Goal: Find specific page/section: Find specific page/section

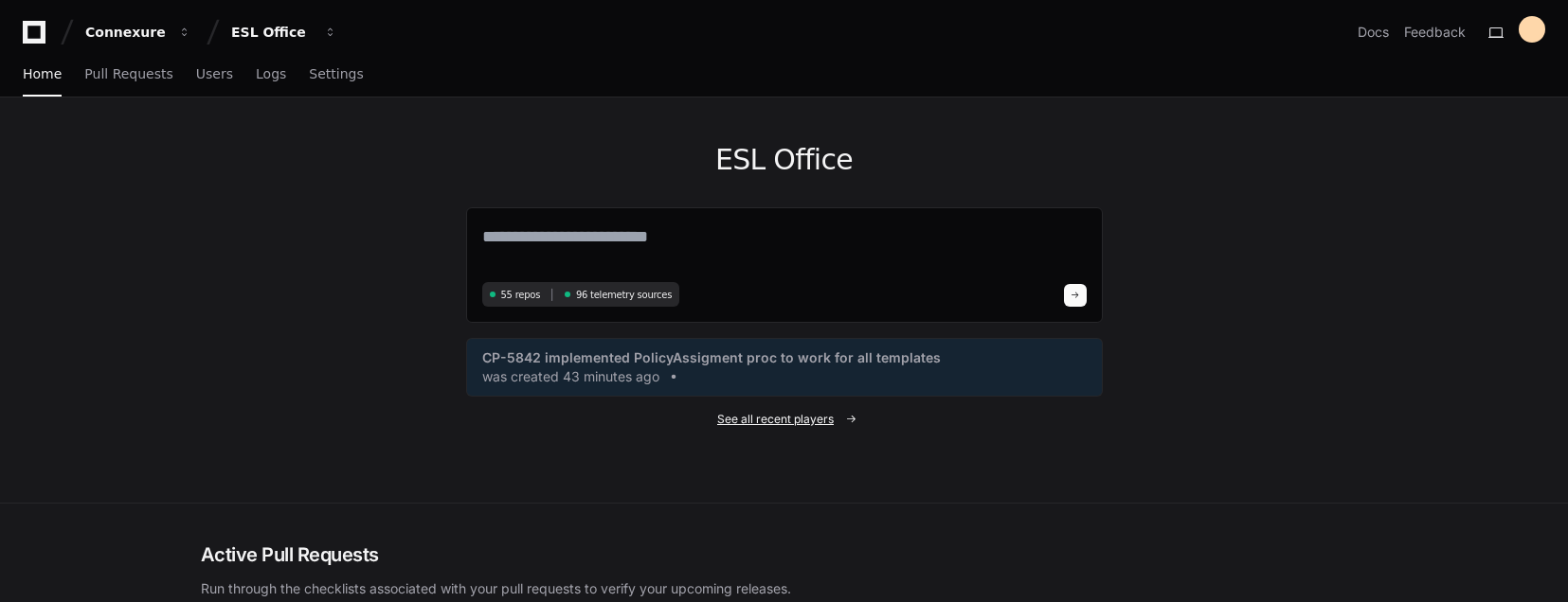
click at [831, 422] on span "See all recent players" at bounding box center [776, 420] width 117 height 16
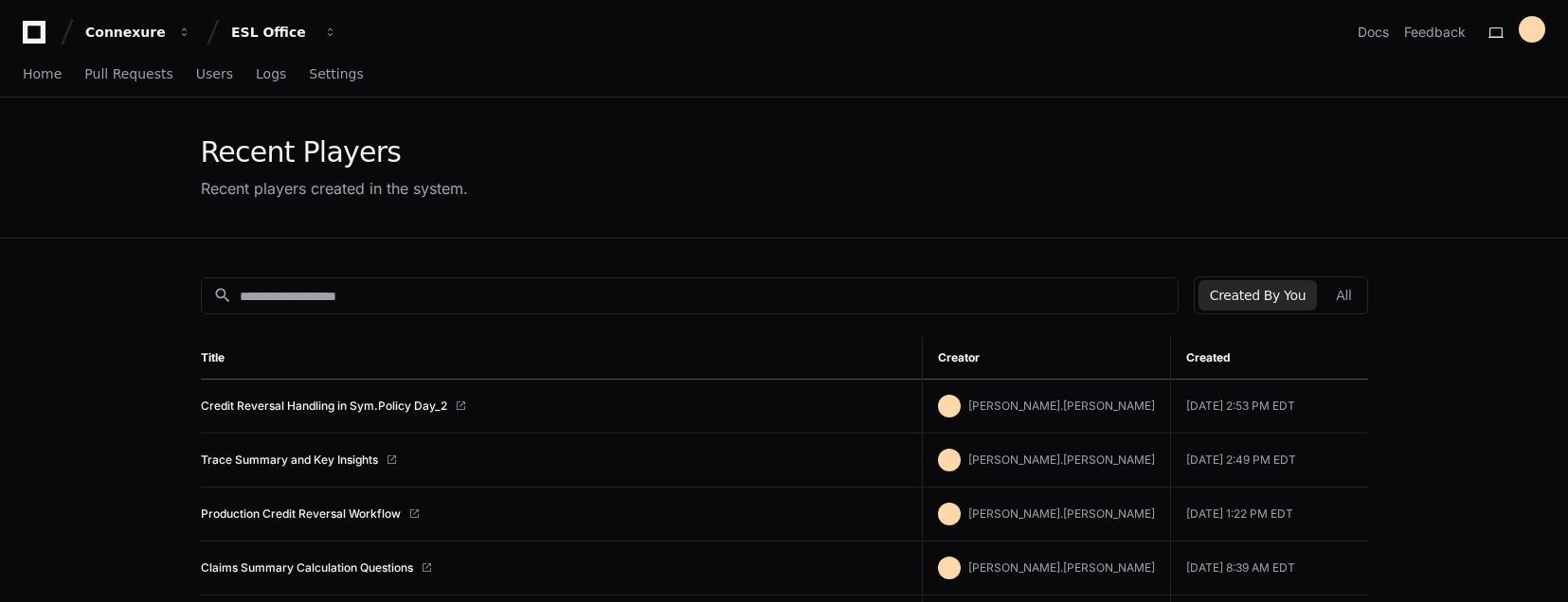
scroll to position [94, 0]
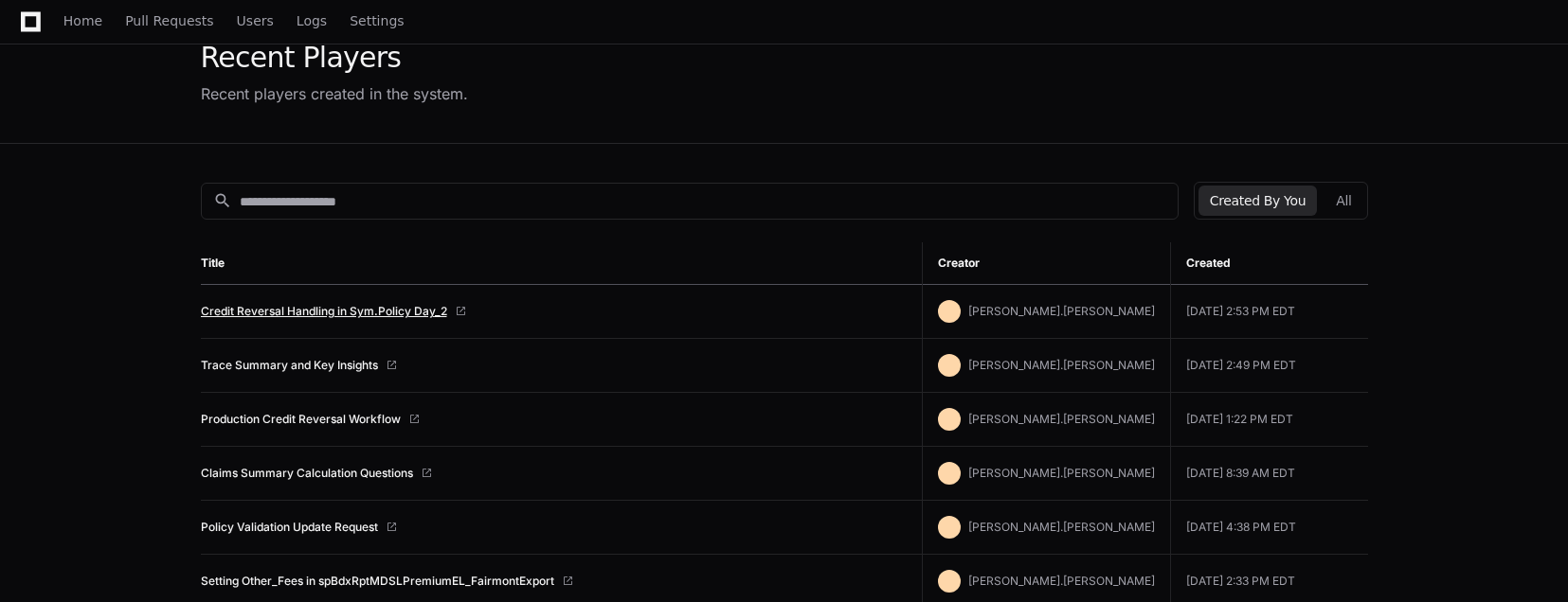
click at [348, 312] on link "Credit Reversal Handling in Sym.Policy Day_2" at bounding box center [324, 312] width 247 height 16
